Goal: Find specific page/section: Find specific page/section

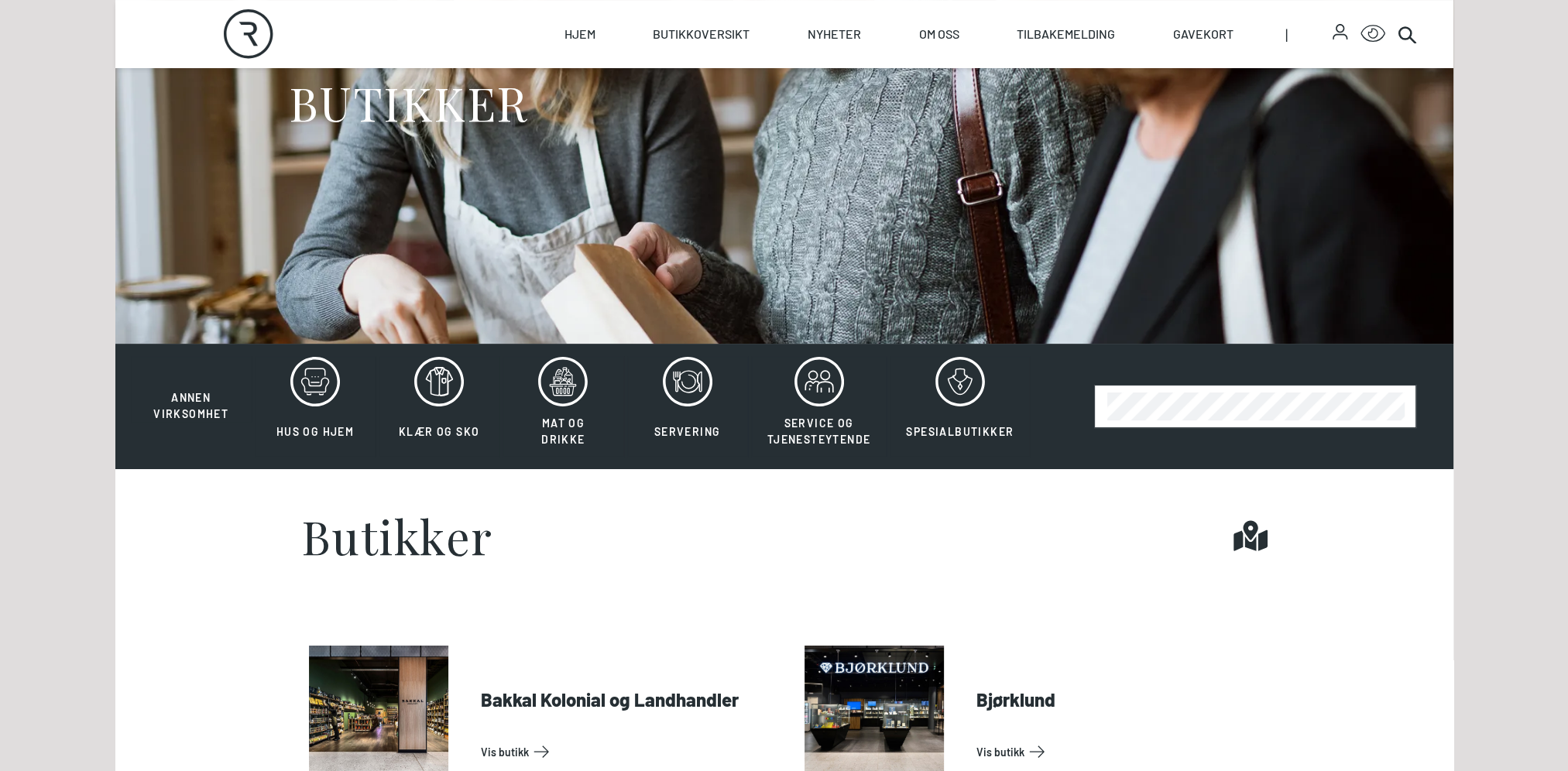
scroll to position [232, 0]
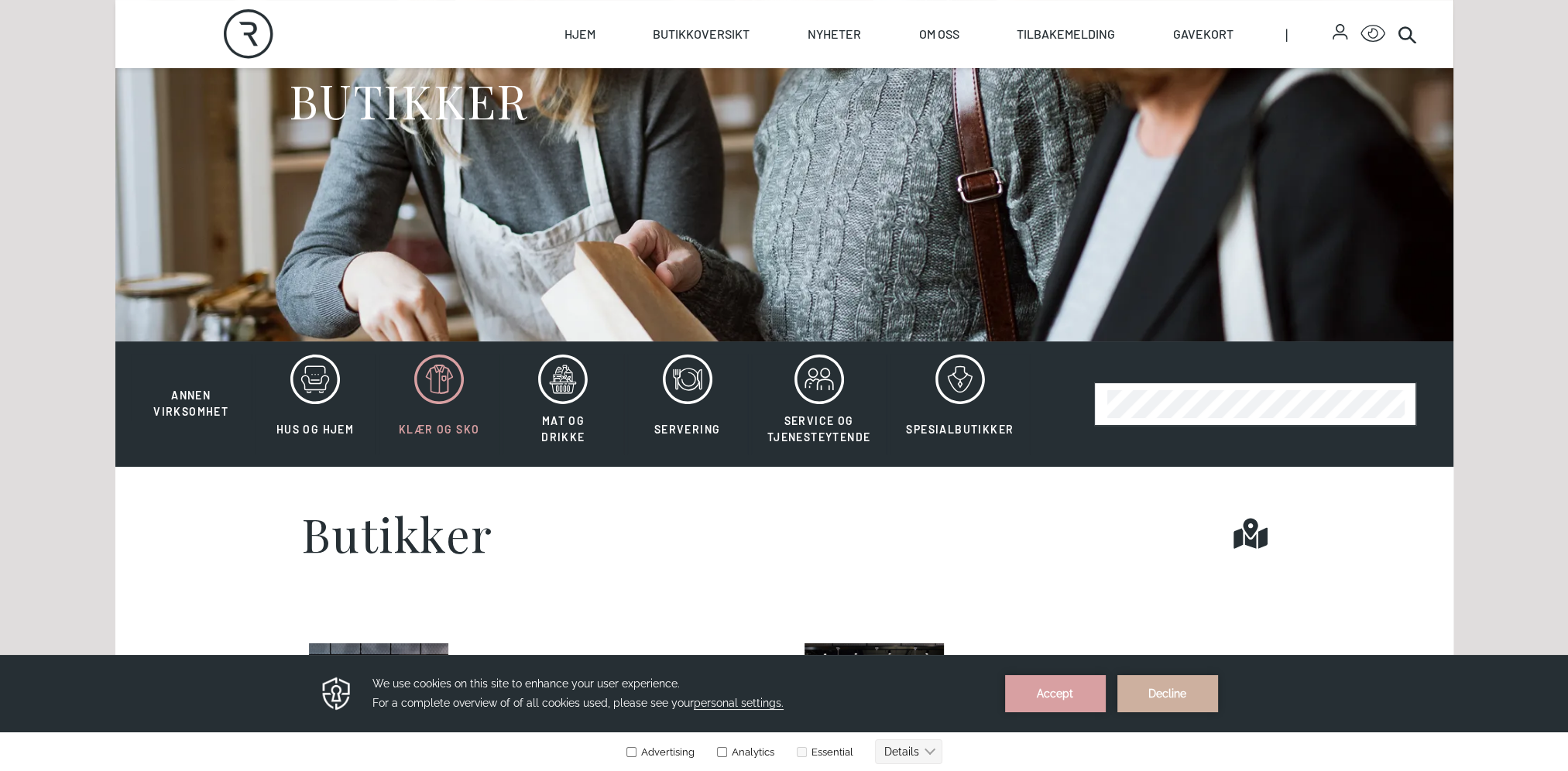
click at [439, 374] on icon at bounding box center [439, 379] width 50 height 50
click at [1038, 700] on button "Accept" at bounding box center [1055, 693] width 101 height 37
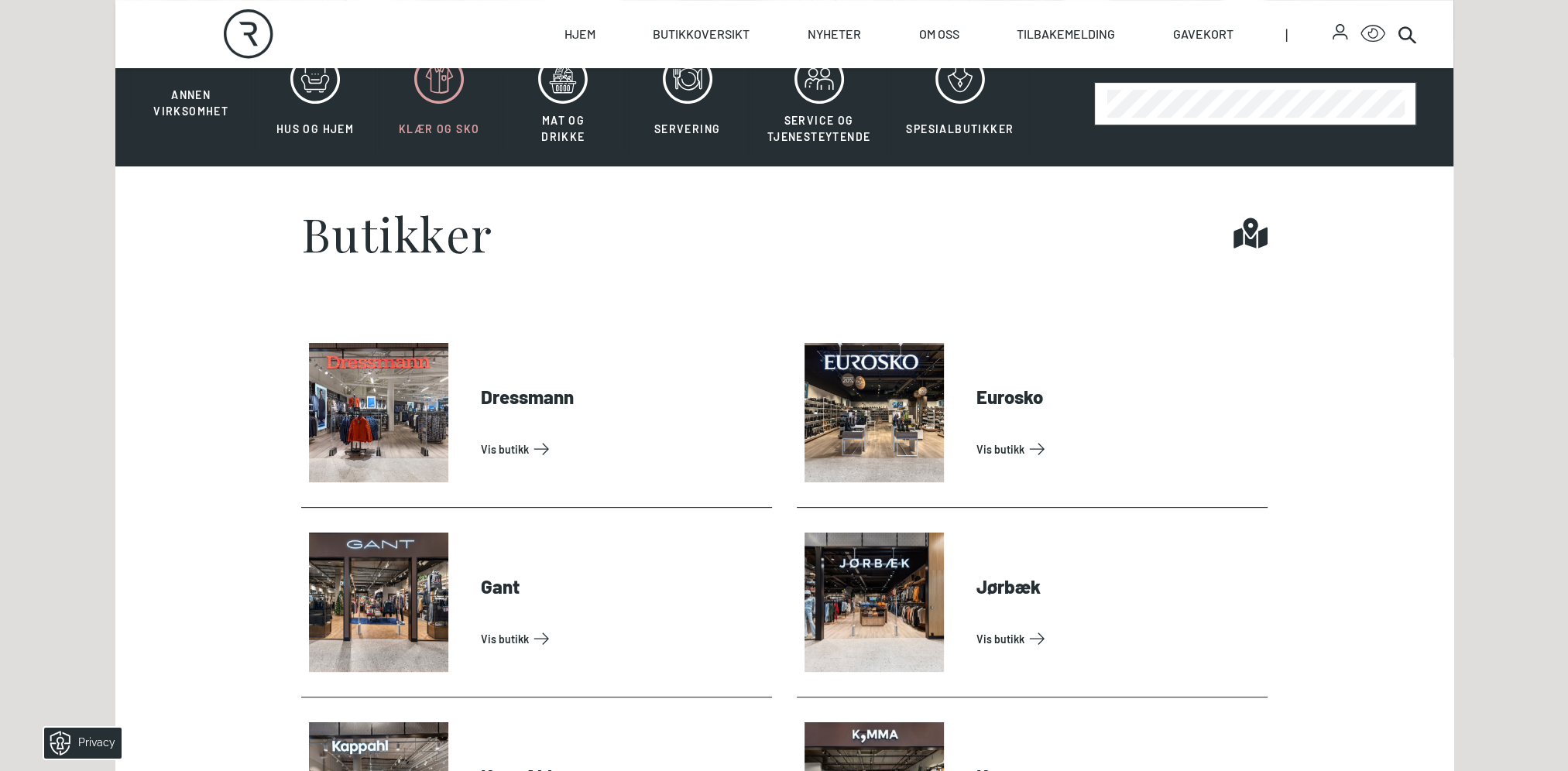
scroll to position [542, 0]
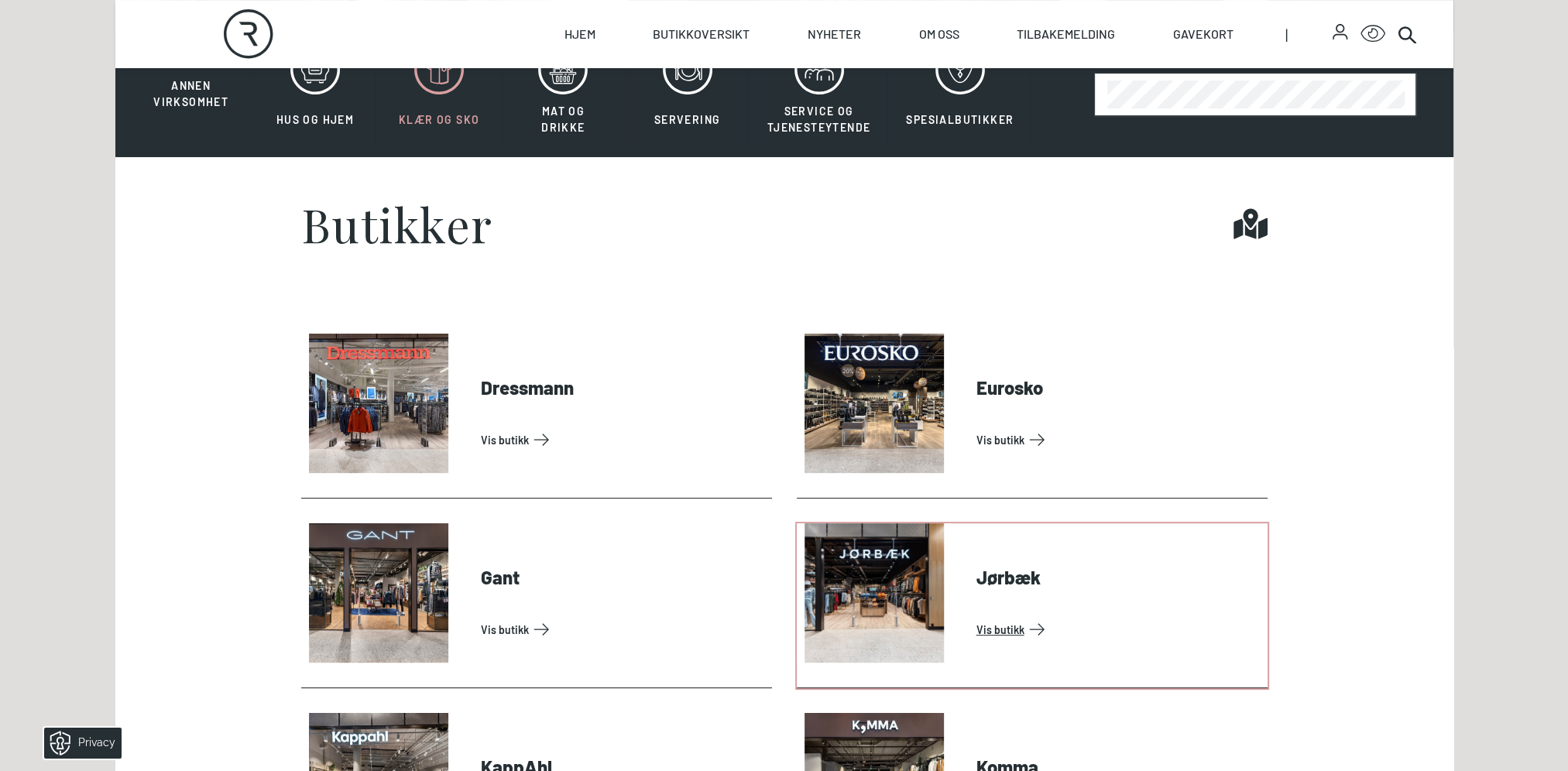
click at [1016, 627] on link "Vis butikk" at bounding box center [1118, 629] width 285 height 25
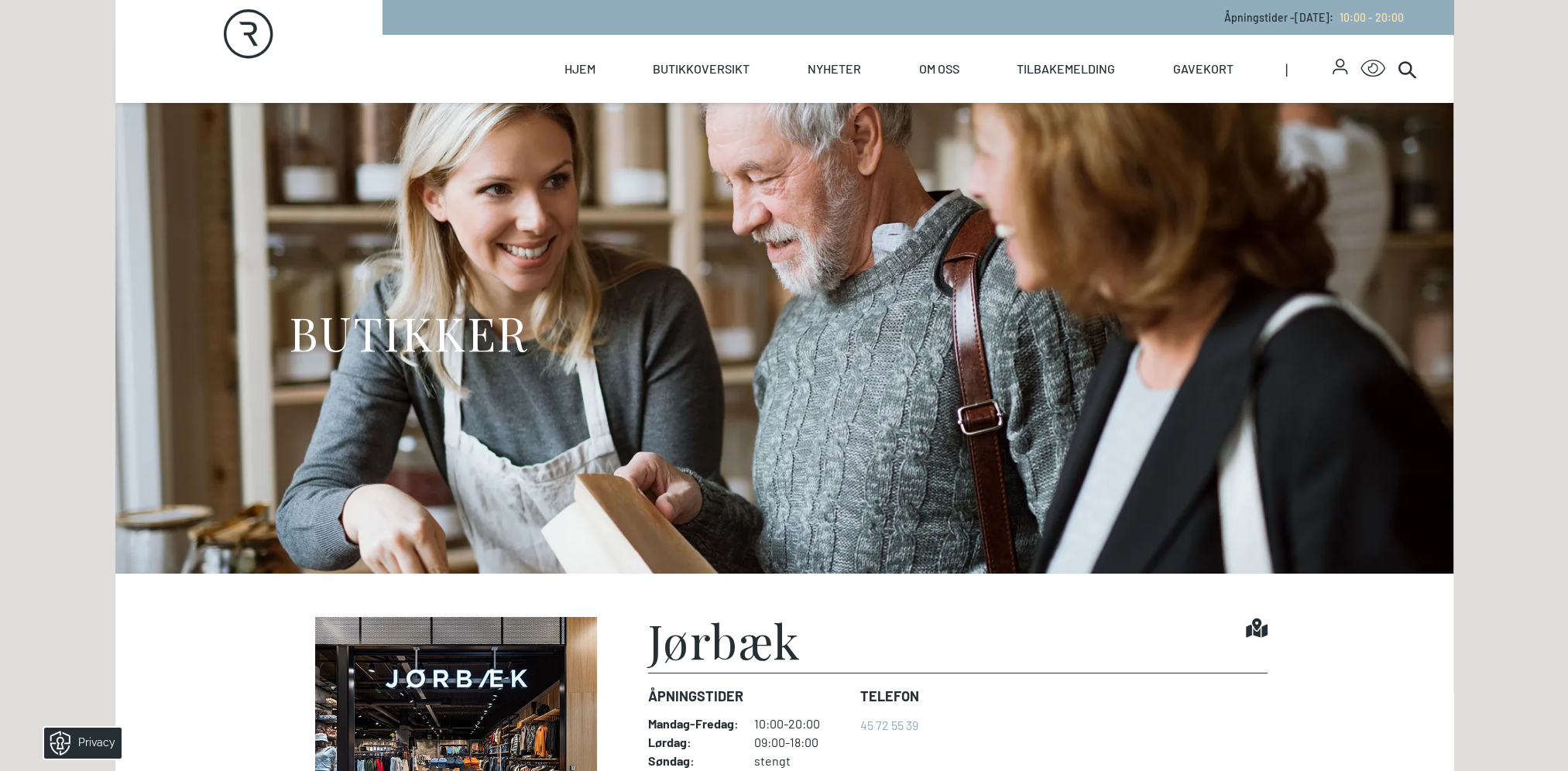
scroll to position [232, 0]
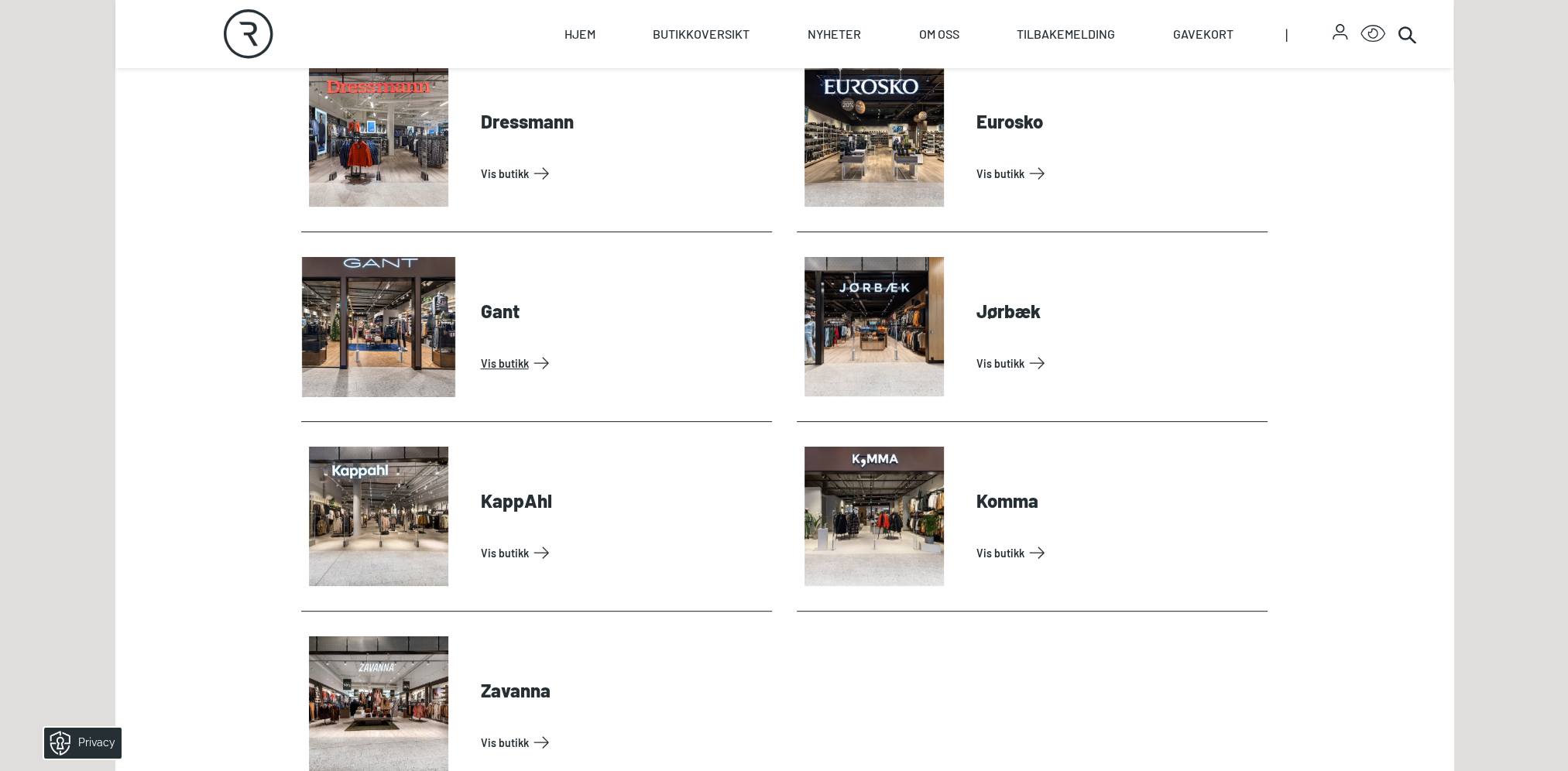
scroll to position [929, 0]
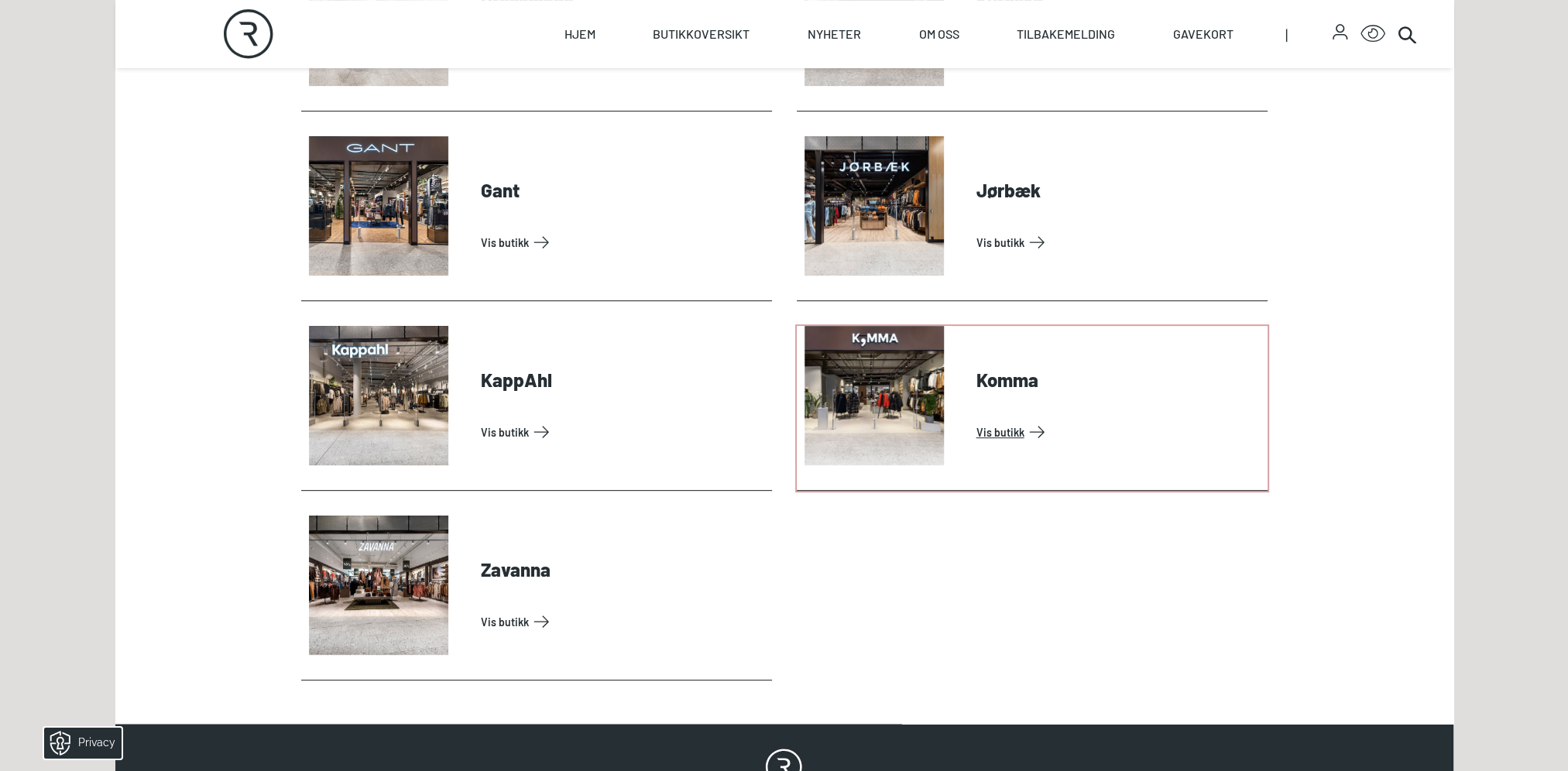
click at [999, 430] on link "Vis butikk" at bounding box center [1118, 431] width 285 height 25
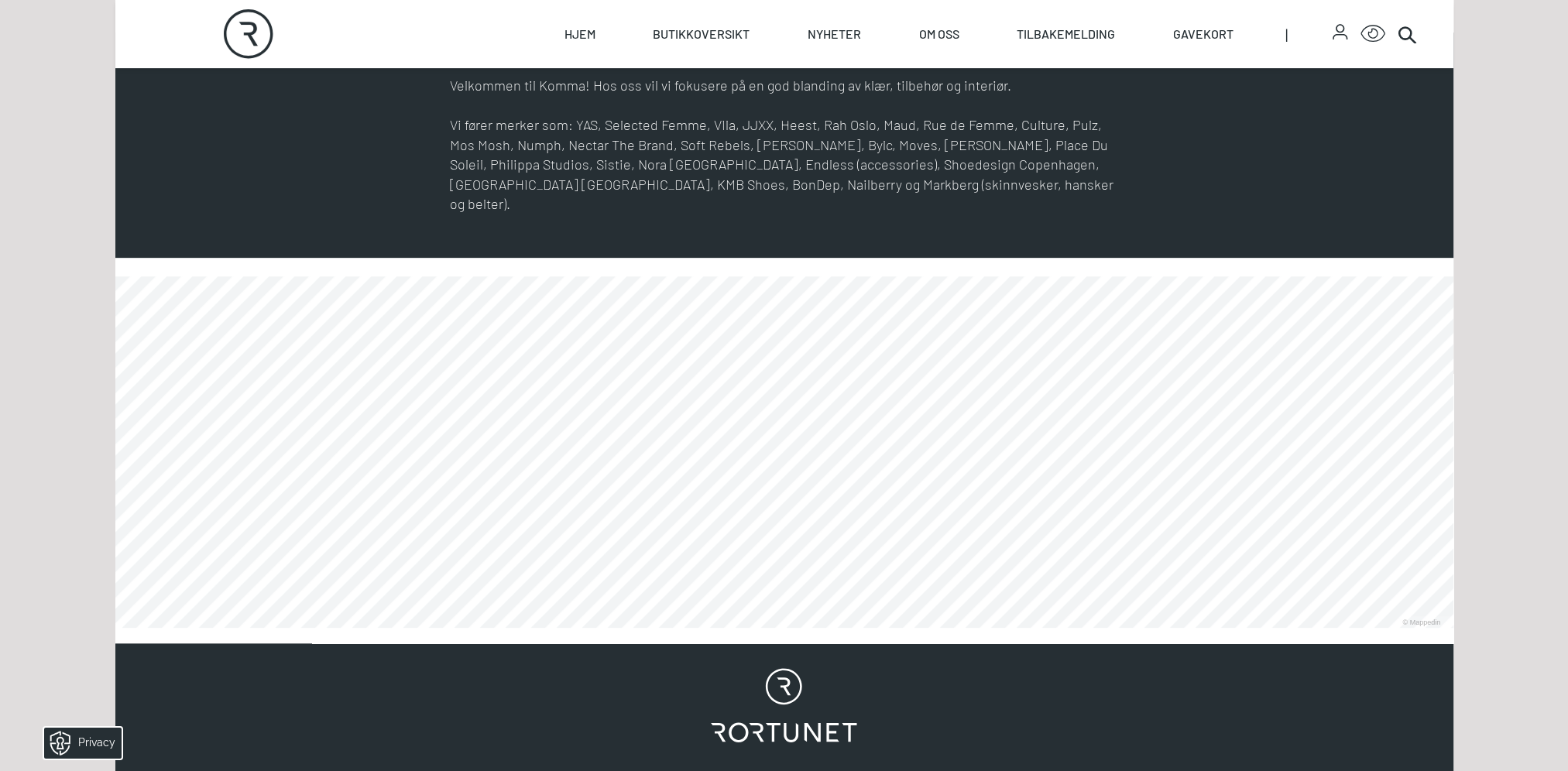
scroll to position [929, 0]
